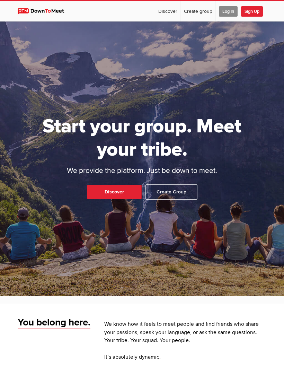
click at [230, 10] on span "Log In" at bounding box center [228, 11] width 19 height 10
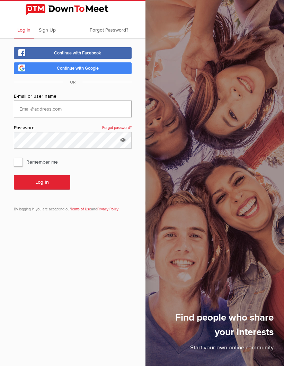
click at [82, 115] on input "text" at bounding box center [73, 109] width 118 height 17
type input "[EMAIL_ADDRESS][DOMAIN_NAME]"
click at [18, 156] on span "Remember me" at bounding box center [39, 162] width 51 height 12
click at [14, 156] on input "Remember me" at bounding box center [14, 155] width 0 height 0
checkbox input "true"
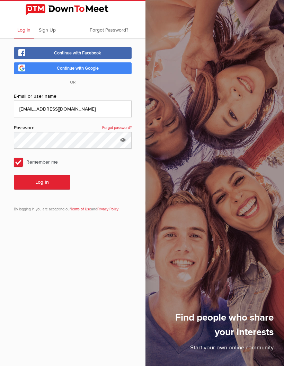
click at [33, 184] on button "Log In" at bounding box center [42, 182] width 56 height 15
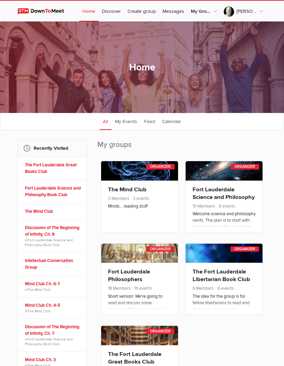
click at [230, 79] on div "Home All categories Within 10 miles Within 25 miles Within 50 miles Within 100 …" at bounding box center [142, 66] width 284 height 91
click at [101, 90] on div "Home All categories Within 10 miles Within 25 miles Within 50 miles Within 100 …" at bounding box center [142, 66] width 284 height 91
click at [276, 14] on div "☰ [PERSON_NAME] Home Discover Create group Messages My Groups My Groups The For…" at bounding box center [142, 10] width 284 height 21
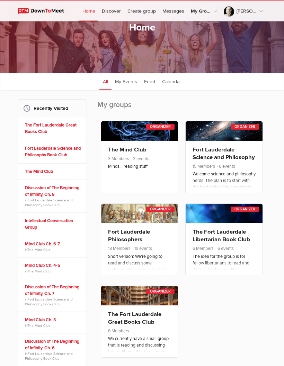
scroll to position [40, 0]
click at [225, 163] on link "Fort Lauderdale Science and Philosophy Book Club" at bounding box center [224, 157] width 62 height 22
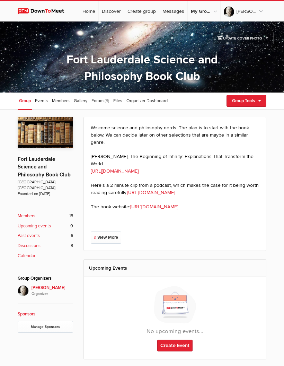
click at [175, 195] on link "[URL][DOMAIN_NAME]" at bounding box center [151, 193] width 48 height 6
click at [26, 213] on b "Members" at bounding box center [27, 216] width 18 height 7
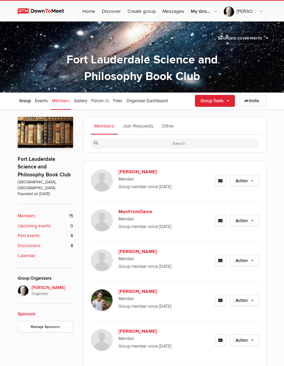
scroll to position [93, 0]
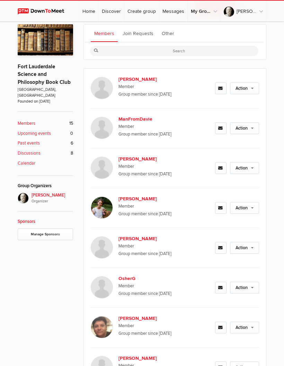
click at [129, 198] on b "[PERSON_NAME]" at bounding box center [146, 198] width 54 height 7
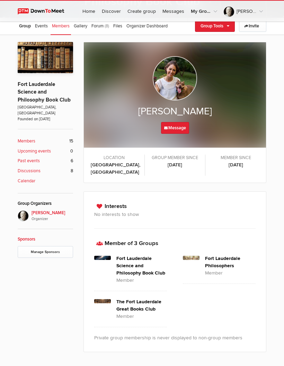
click at [180, 74] on img at bounding box center [175, 78] width 44 height 44
click at [118, 12] on link "Discover" at bounding box center [111, 11] width 25 height 21
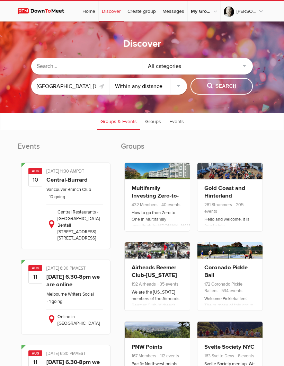
click at [178, 91] on select "Within 10 miles Within 25 miles Within 50 miles Within 100 miles Within any dis…" at bounding box center [149, 86] width 78 height 17
select select "10"
click at [224, 90] on span "Search" at bounding box center [221, 86] width 29 height 8
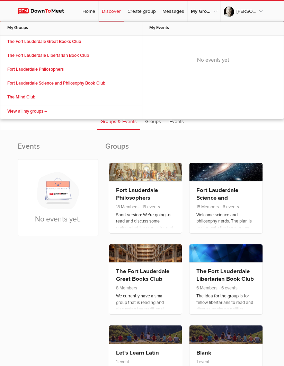
click at [68, 42] on link "The Fort Lauderdale Great Books Club" at bounding box center [71, 43] width 142 height 14
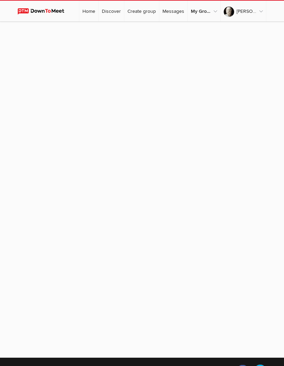
click at [191, 164] on sp-group-item at bounding box center [142, 185] width 284 height 329
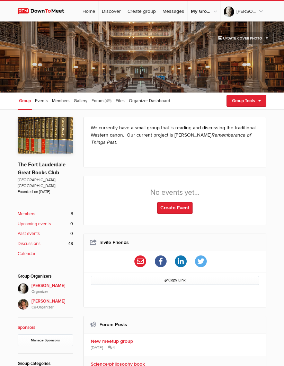
click at [265, 103] on link "Group Tools" at bounding box center [247, 101] width 40 height 12
click at [236, 180] on link "My Group Profile" at bounding box center [235, 176] width 62 height 10
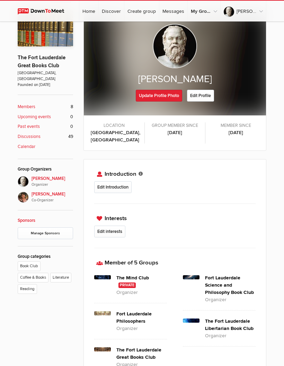
scroll to position [96, 0]
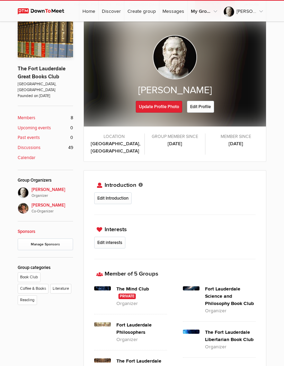
click at [142, 285] on h4 "The Mind Club" at bounding box center [141, 292] width 51 height 15
